Goal: Obtain resource: Download file/media

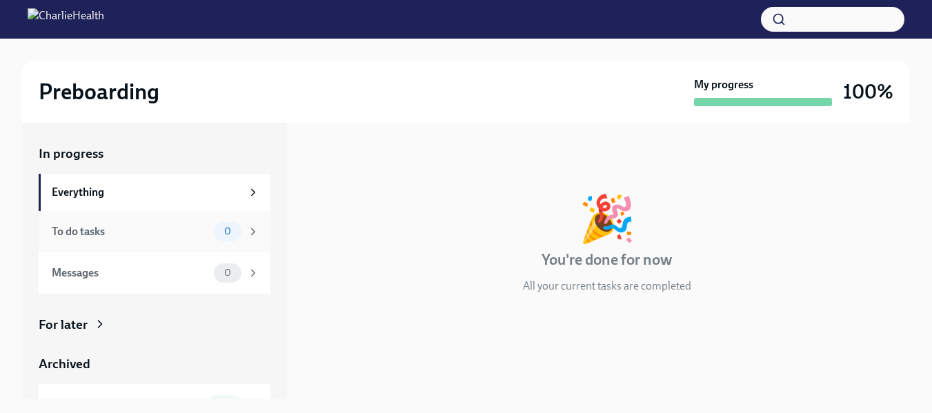
click at [251, 232] on div "To do tasks 0" at bounding box center [155, 231] width 232 height 41
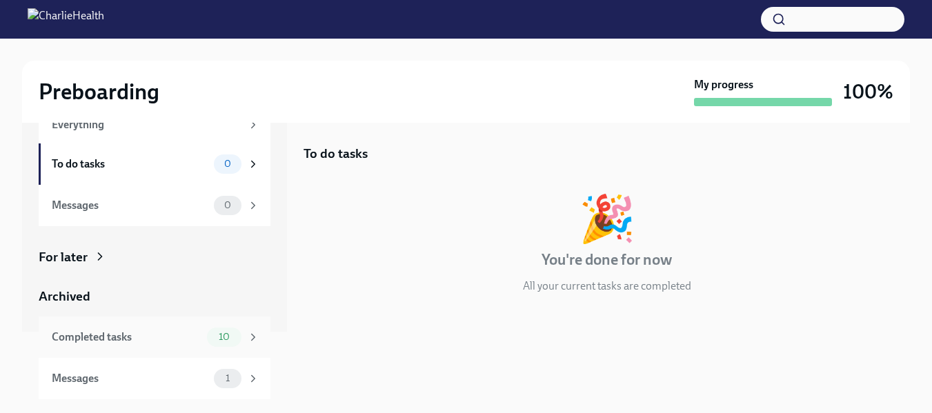
click at [248, 332] on icon at bounding box center [253, 337] width 12 height 12
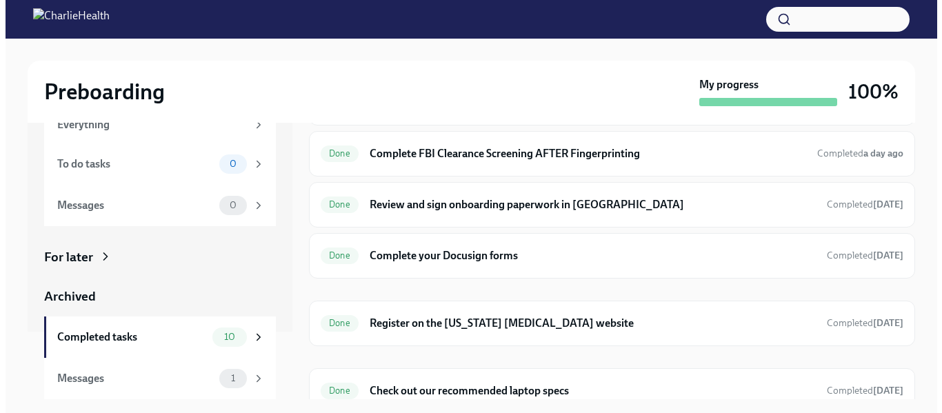
scroll to position [312, 0]
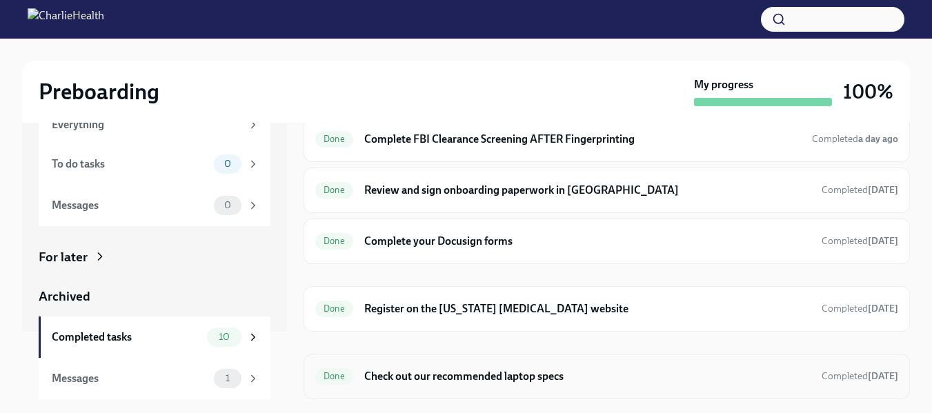
click at [567, 383] on h6 "Check out our recommended laptop specs" at bounding box center [587, 376] width 446 height 15
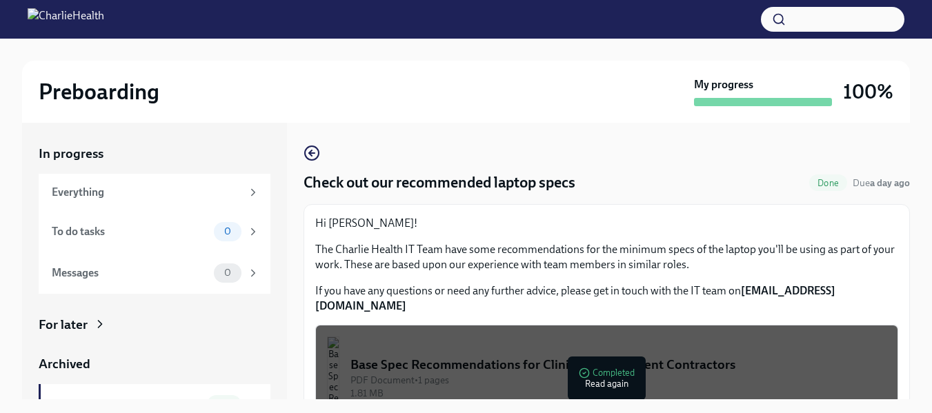
click at [611, 387] on div "1.81 MB" at bounding box center [618, 393] width 536 height 13
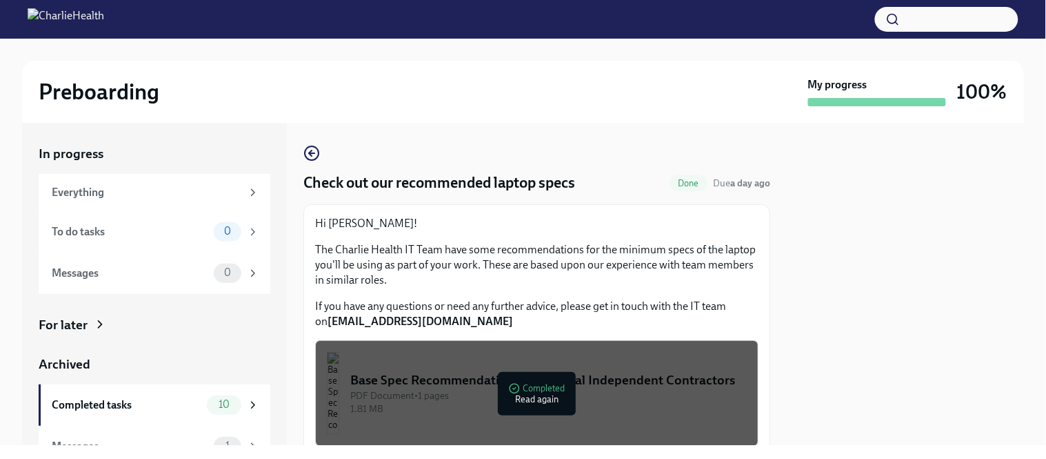
drag, startPoint x: 908, startPoint y: 0, endPoint x: 530, endPoint y: 401, distance: 551.2
click at [530, 401] on div "PDF Document • 1 pages" at bounding box center [548, 395] width 396 height 13
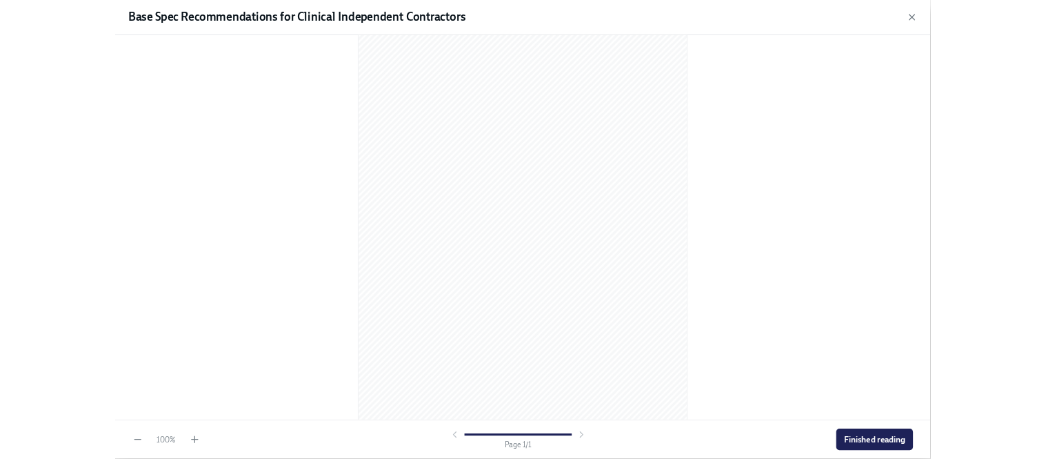
scroll to position [76, 0]
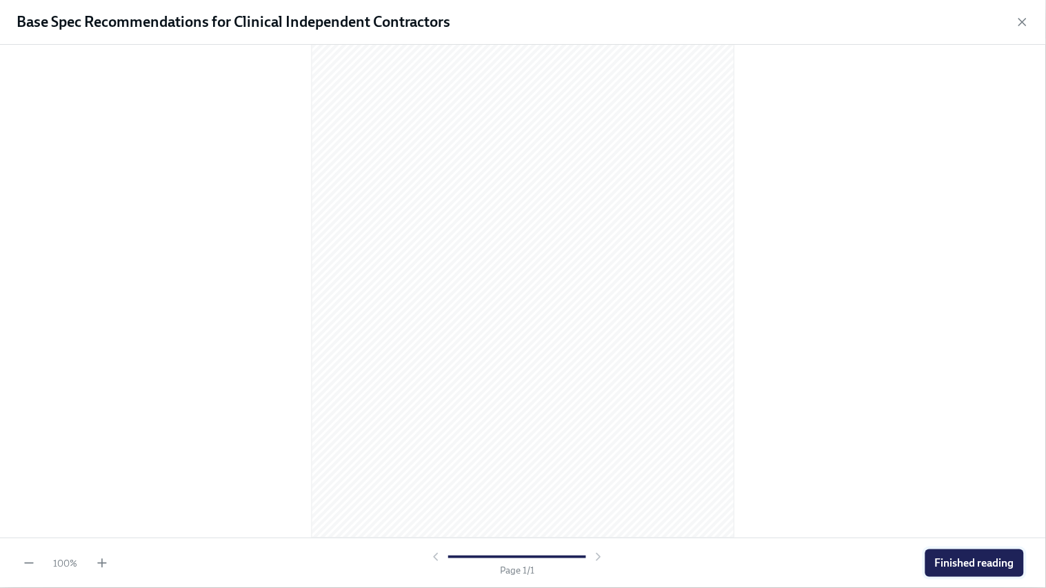
click at [941, 412] on button "Finished reading" at bounding box center [974, 564] width 99 height 28
